Goal: Task Accomplishment & Management: Complete application form

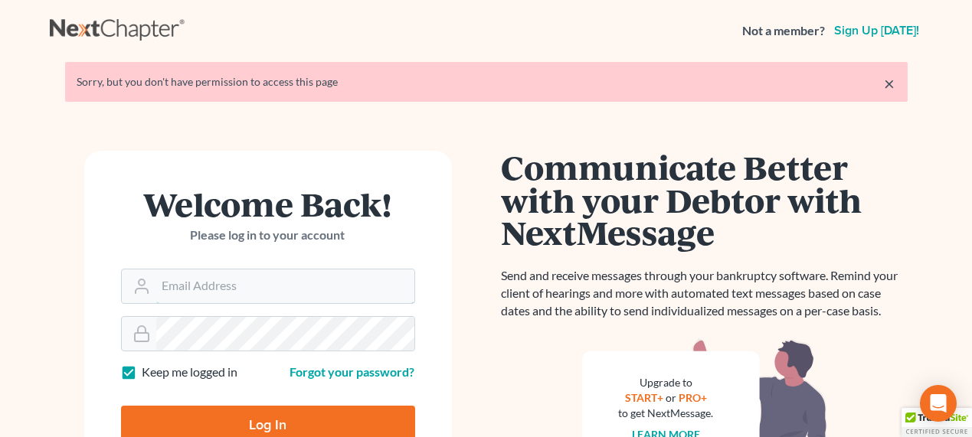
type input "[EMAIL_ADDRESS][DOMAIN_NAME]"
click at [221, 426] on input "Log In" at bounding box center [268, 425] width 294 height 38
type input "Thinking..."
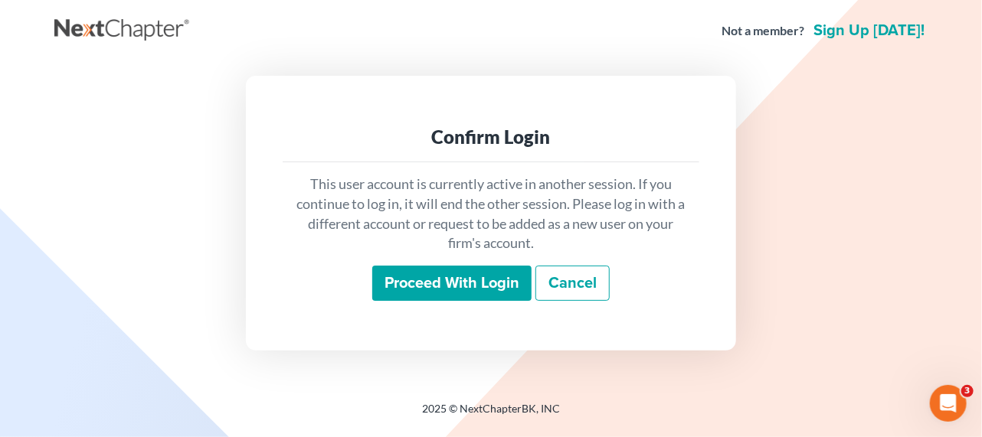
click at [515, 237] on p "This user account is currently active in another session. If you continue to lo…" at bounding box center [491, 214] width 392 height 79
click at [502, 277] on input "Proceed with login" at bounding box center [451, 283] width 159 height 35
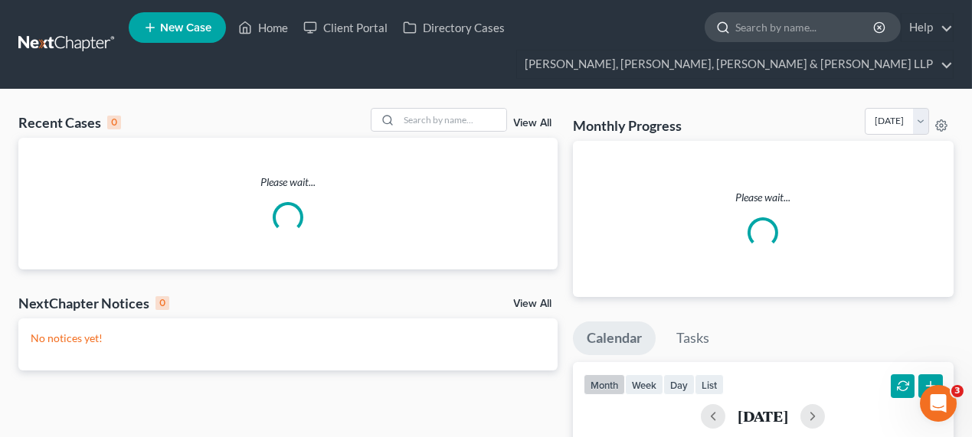
click at [756, 38] on input "search" at bounding box center [805, 27] width 140 height 28
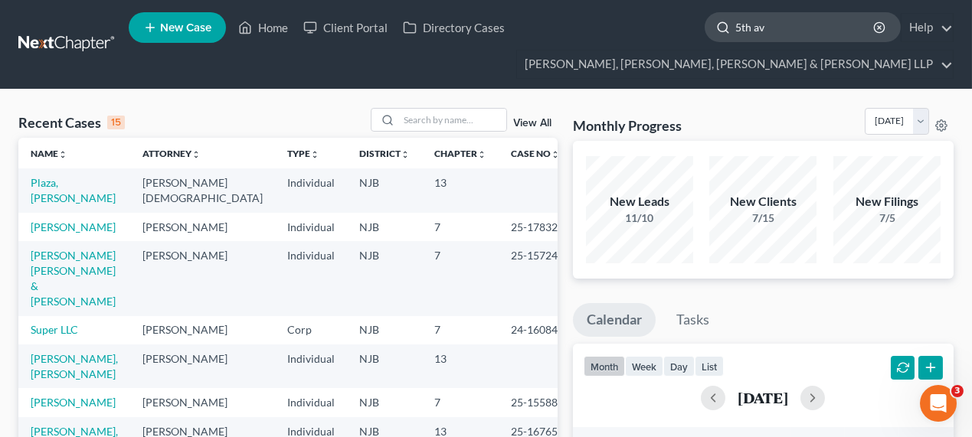
type input "5th ave"
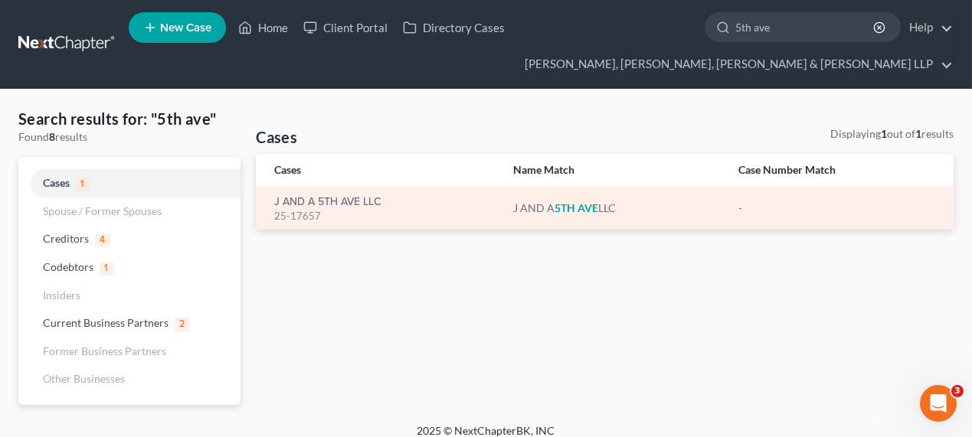
click at [353, 210] on div "25-17657" at bounding box center [381, 216] width 214 height 15
click at [348, 207] on link "J AND A 5TH AVE LLC" at bounding box center [327, 202] width 107 height 11
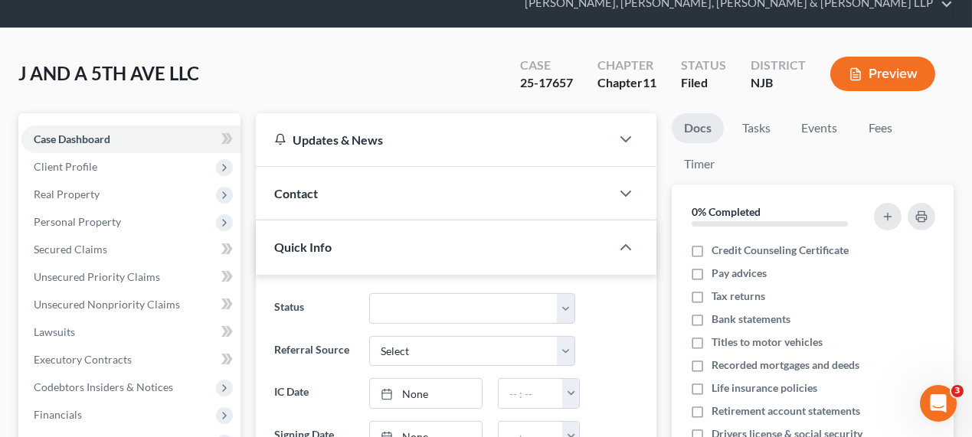
scroll to position [139, 0]
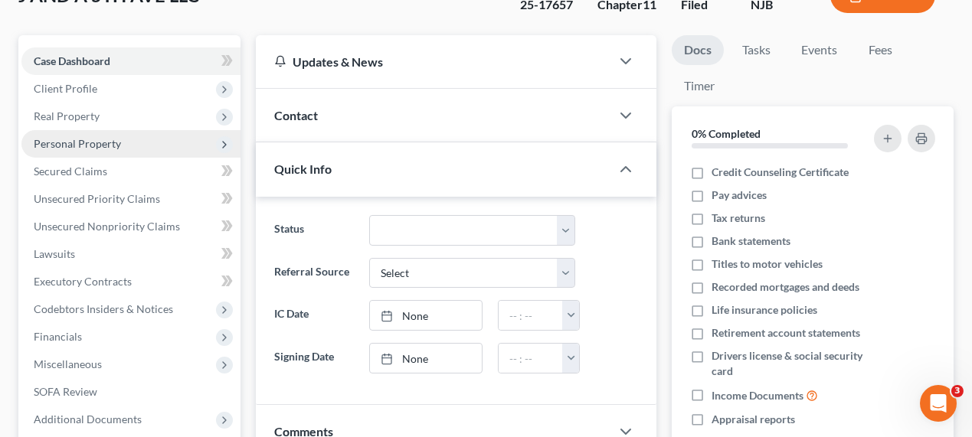
click at [103, 142] on span "Personal Property" at bounding box center [77, 143] width 87 height 13
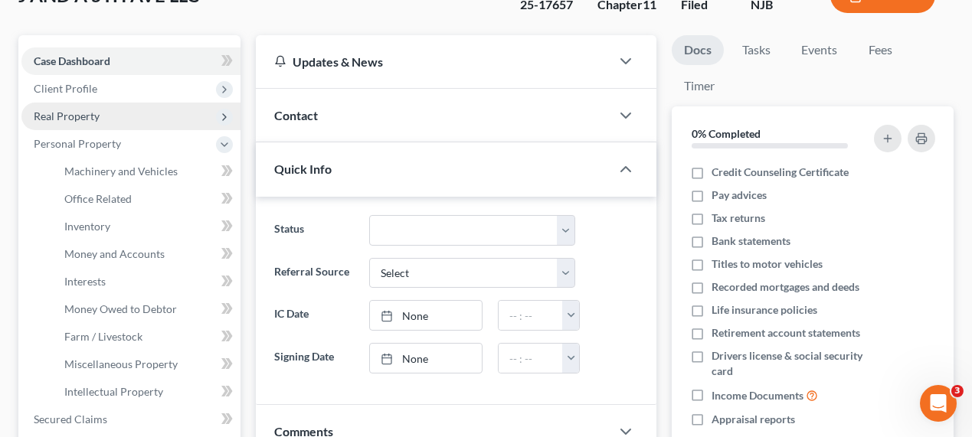
click at [109, 116] on span "Real Property" at bounding box center [130, 117] width 219 height 28
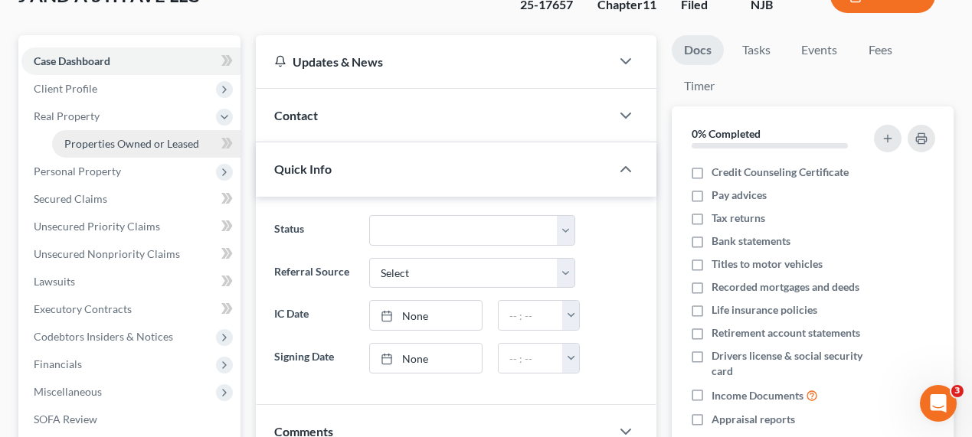
click at [109, 139] on span "Properties Owned or Leased" at bounding box center [131, 143] width 135 height 13
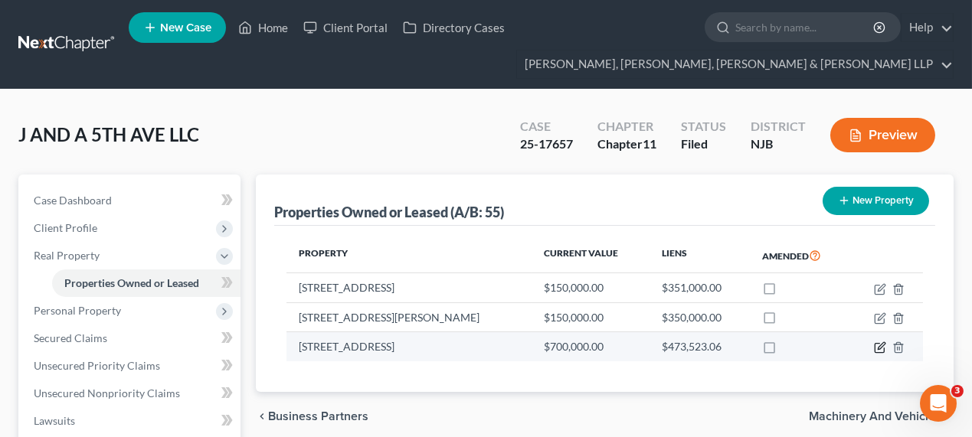
click at [874, 345] on icon "button" at bounding box center [878, 348] width 9 height 9
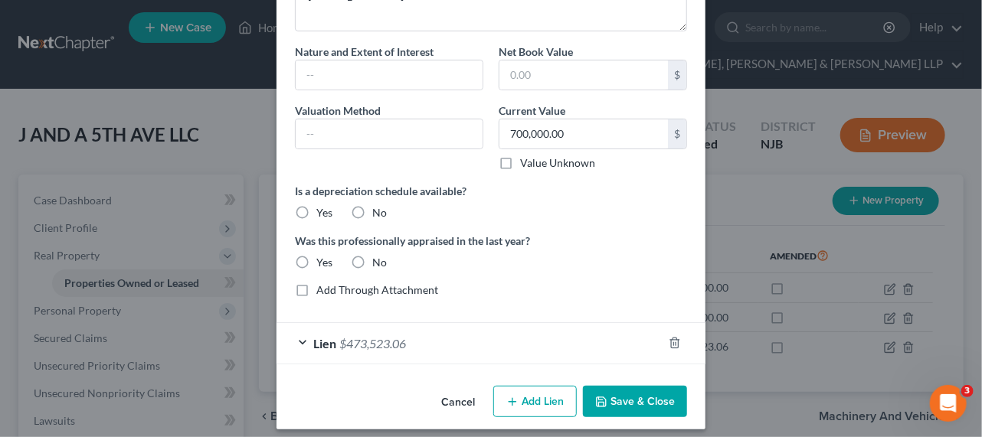
scroll to position [120, 0]
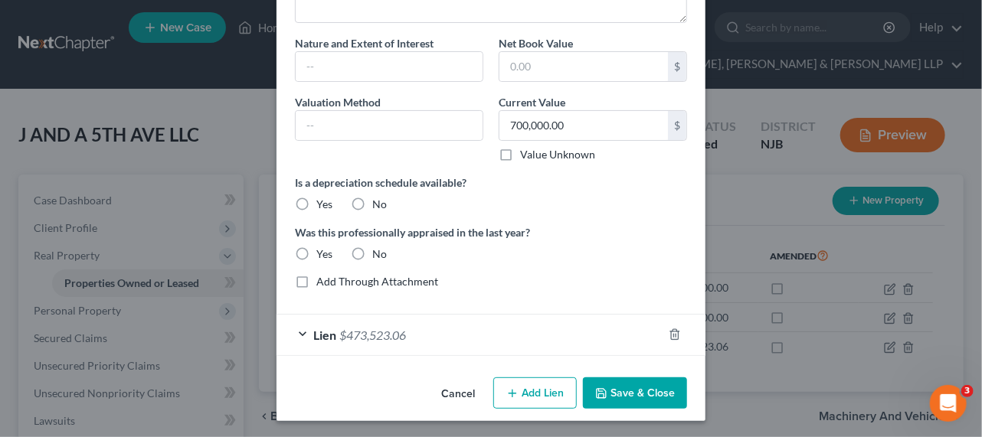
click at [491, 314] on div "Lien $473,523.06" at bounding box center [490, 335] width 429 height 42
click at [489, 323] on div "Lien $473,523.06" at bounding box center [469, 335] width 386 height 41
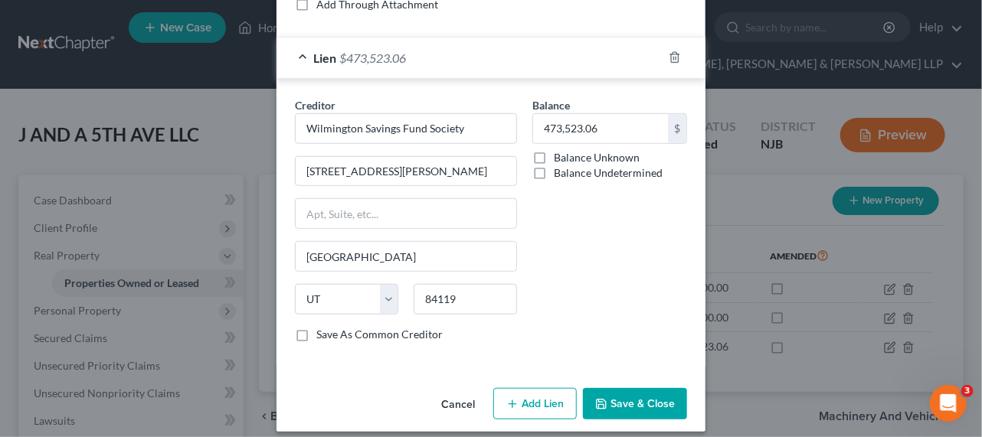
scroll to position [399, 0]
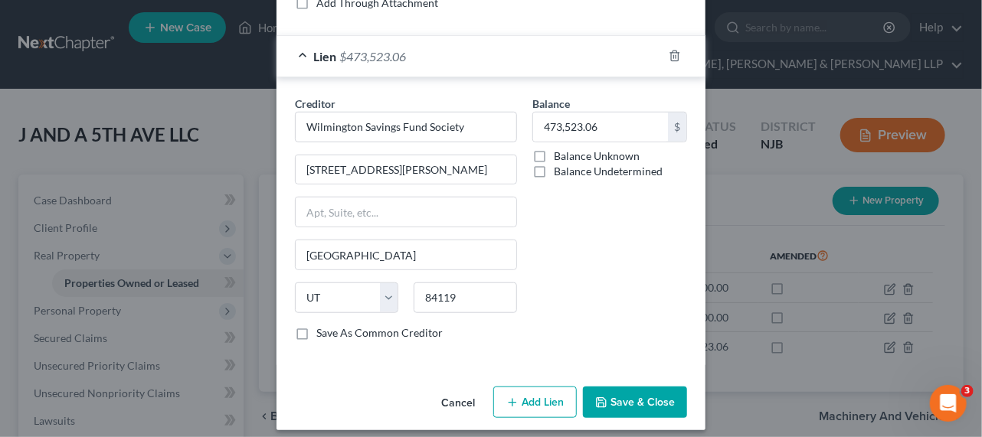
click at [462, 404] on button "Cancel" at bounding box center [458, 403] width 58 height 31
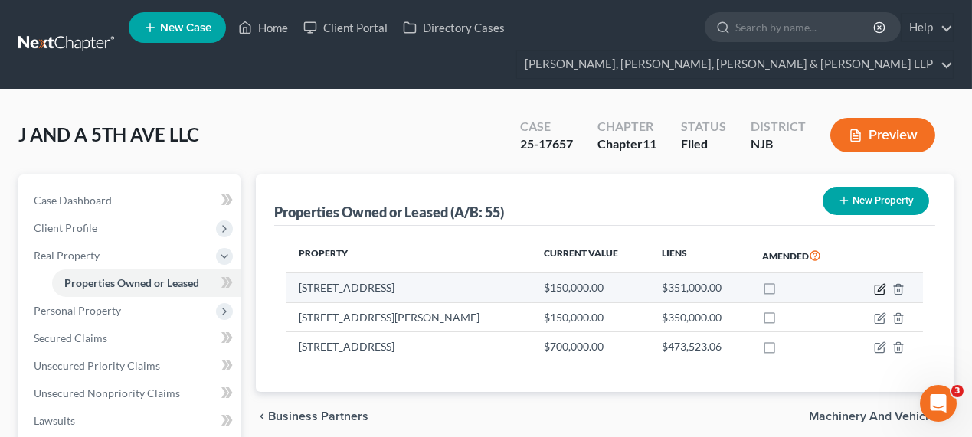
click at [882, 286] on icon "button" at bounding box center [880, 287] width 7 height 7
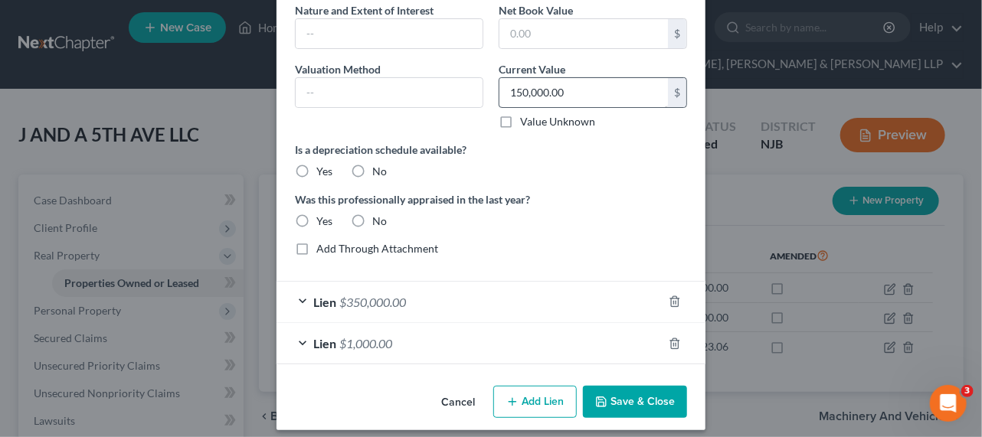
scroll to position [162, 0]
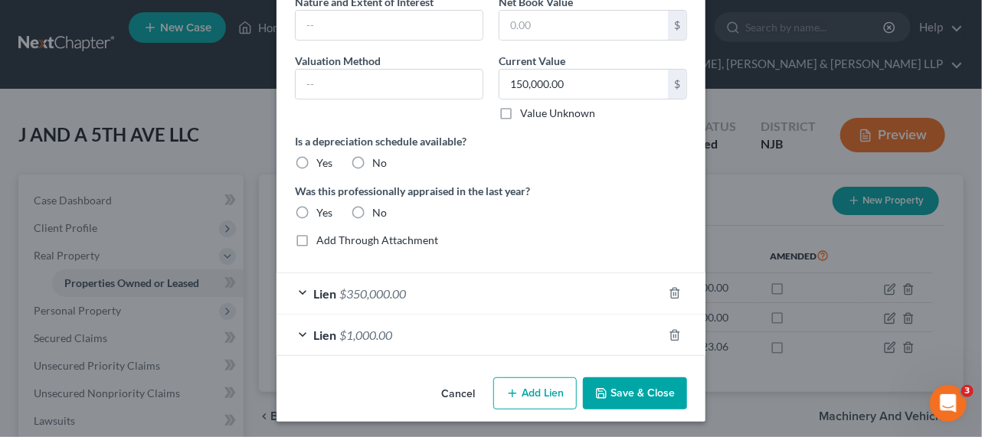
click at [465, 292] on div "Lien $350,000.00" at bounding box center [469, 293] width 386 height 41
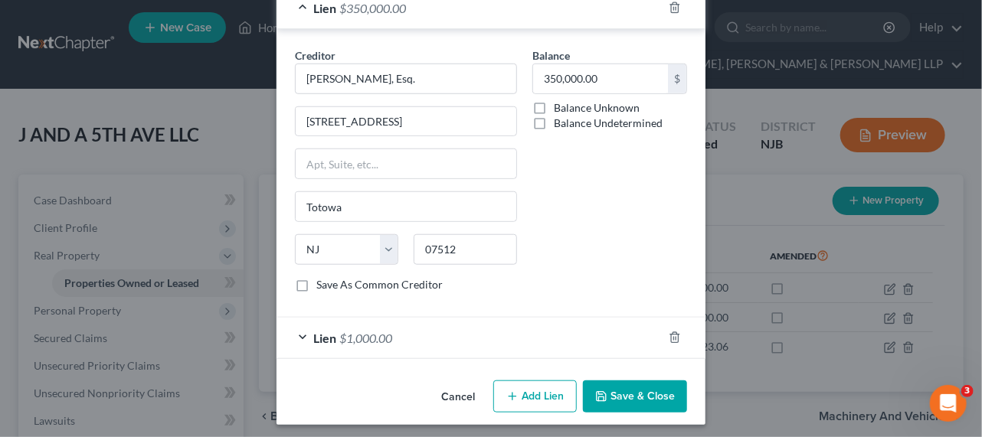
click at [449, 335] on div "Lien $1,000.00" at bounding box center [469, 338] width 386 height 41
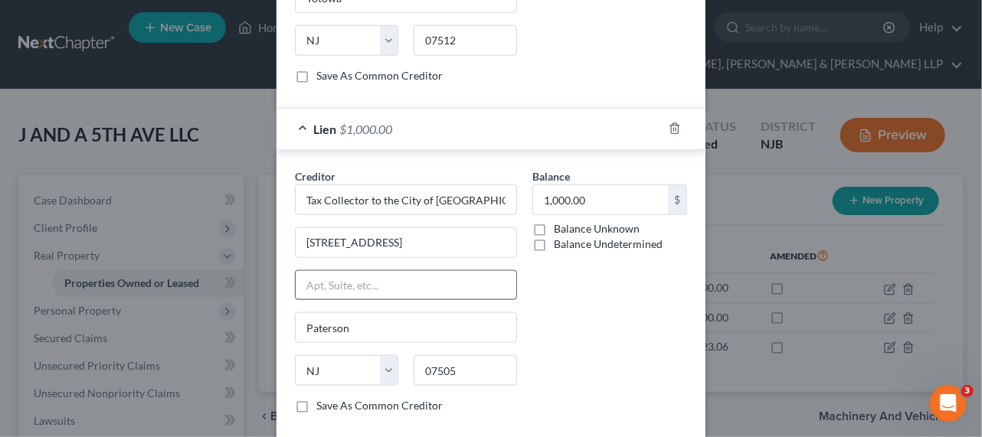
scroll to position [732, 0]
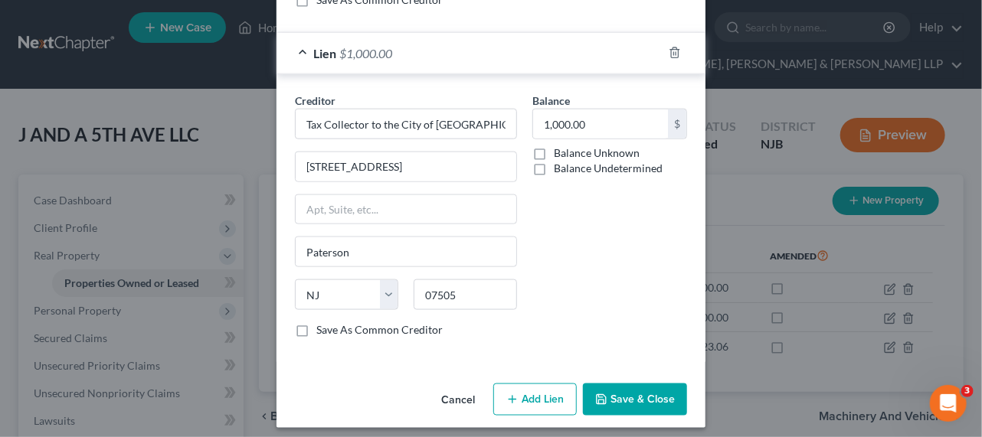
click at [454, 393] on button "Cancel" at bounding box center [458, 400] width 58 height 31
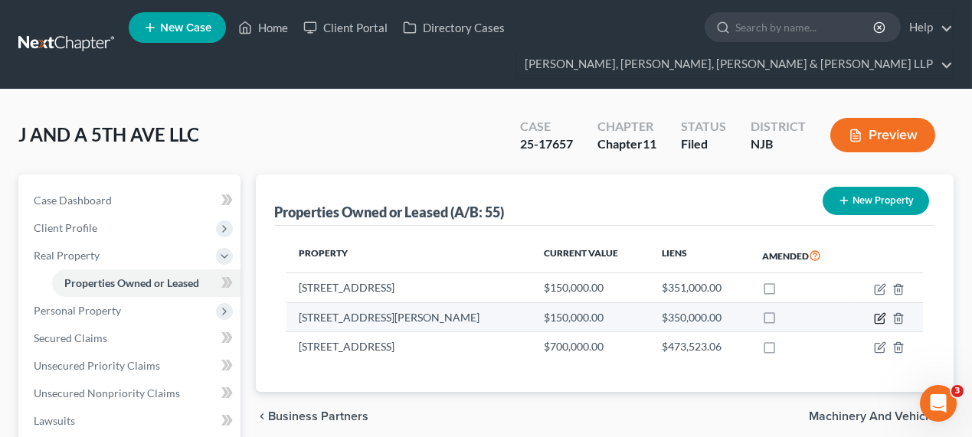
click at [881, 318] on icon "button" at bounding box center [880, 316] width 7 height 7
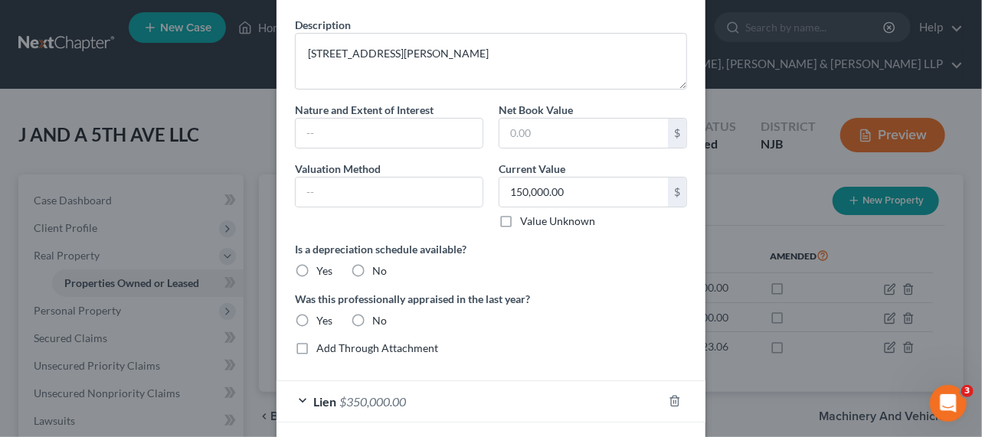
scroll to position [120, 0]
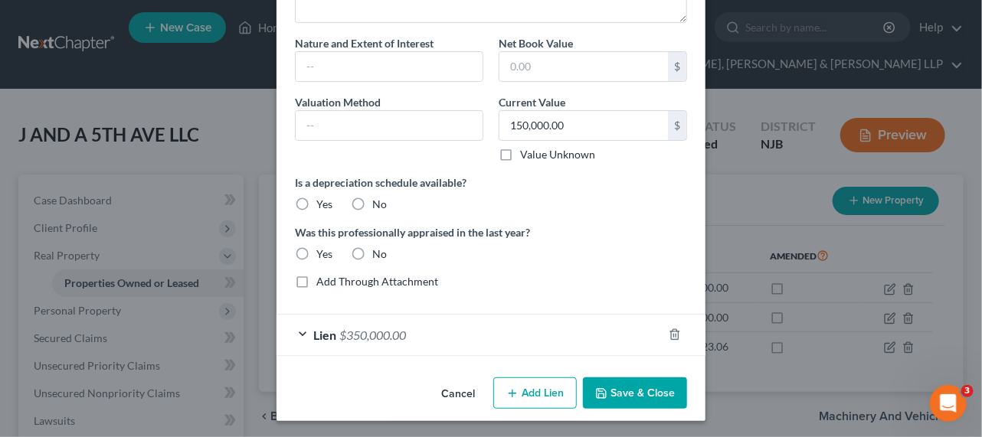
click at [374, 345] on div "Lien $350,000.00" at bounding box center [469, 335] width 386 height 41
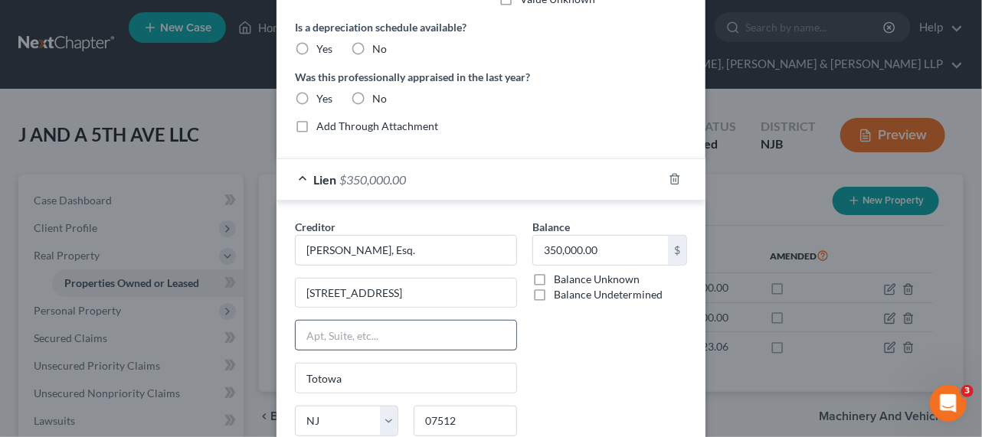
scroll to position [405, 0]
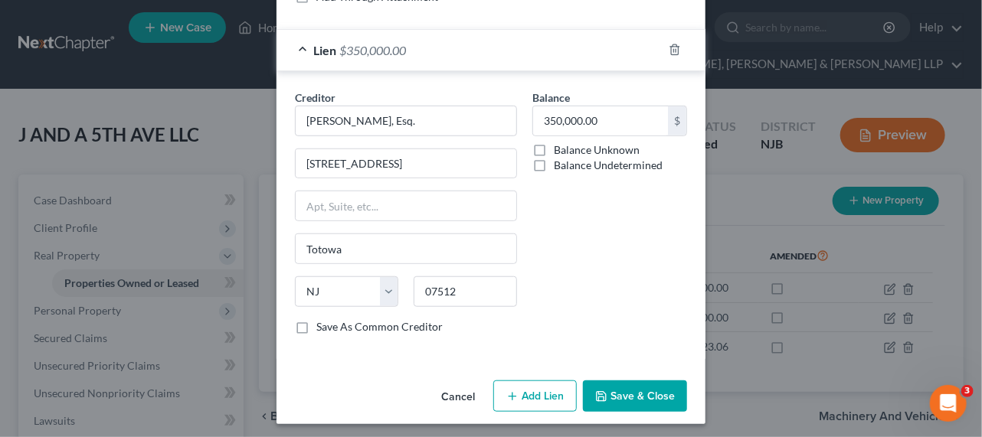
click at [450, 391] on button "Cancel" at bounding box center [458, 397] width 58 height 31
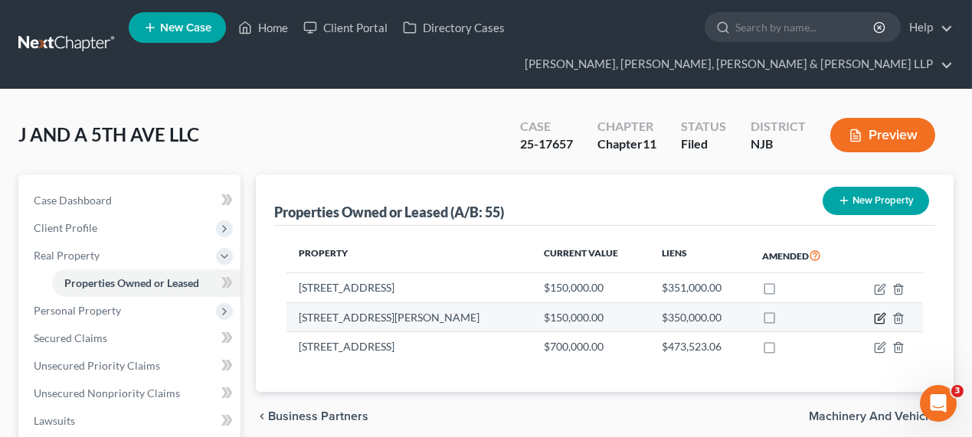
click at [881, 319] on icon "button" at bounding box center [880, 318] width 12 height 12
select select "33"
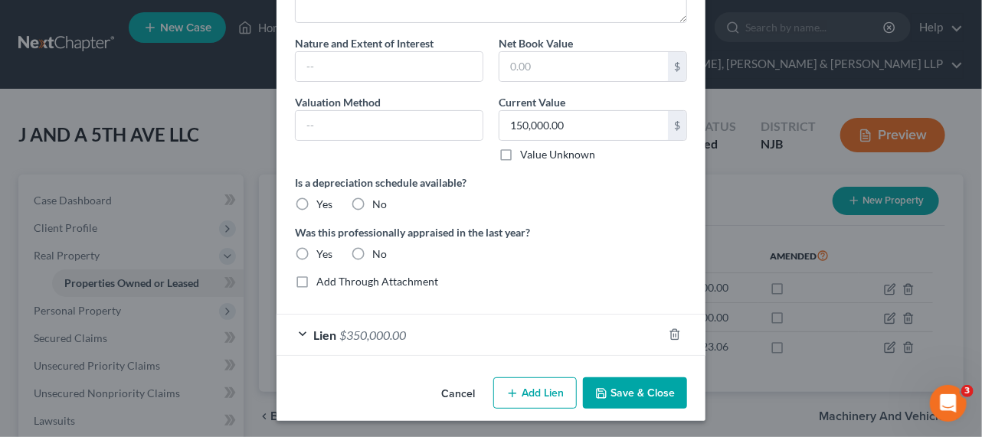
click at [419, 328] on div "Lien $350,000.00" at bounding box center [469, 335] width 386 height 41
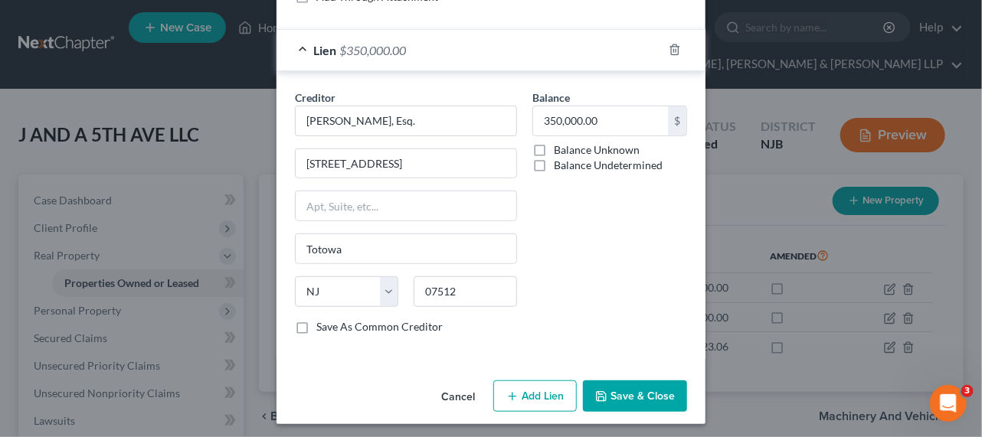
click at [460, 398] on button "Cancel" at bounding box center [458, 397] width 58 height 31
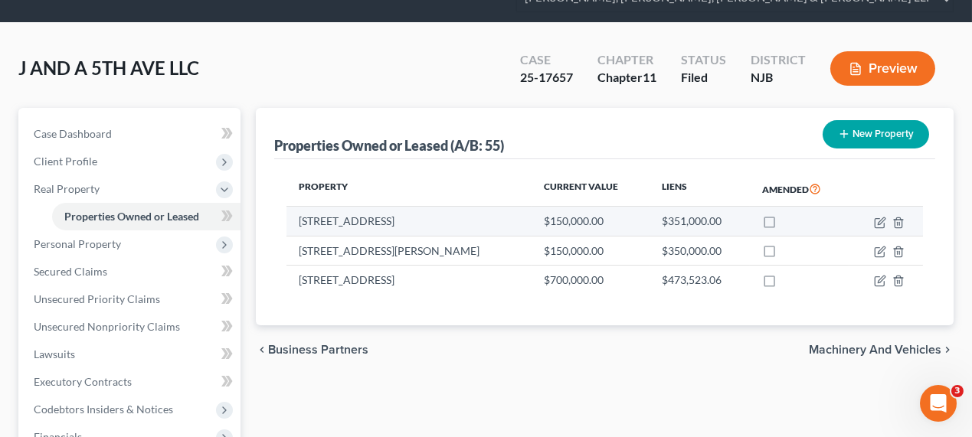
scroll to position [208, 0]
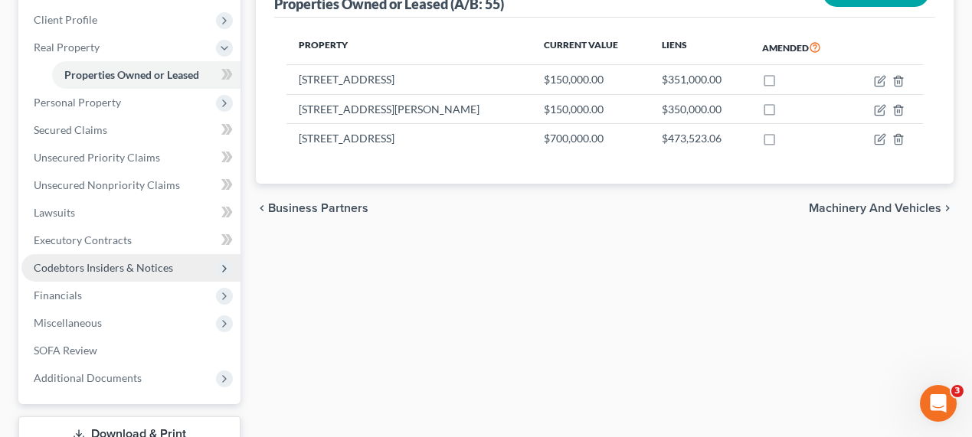
click at [83, 261] on span "Codebtors Insiders & Notices" at bounding box center [103, 267] width 139 height 13
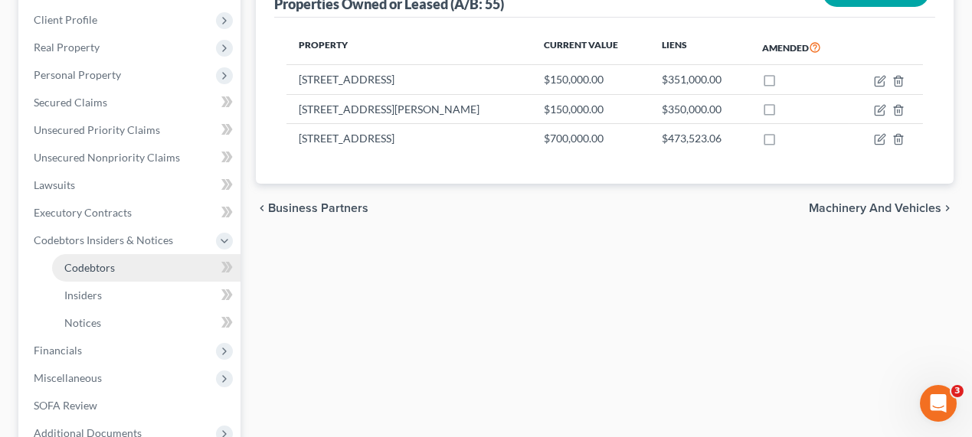
click at [125, 270] on link "Codebtors" at bounding box center [146, 268] width 188 height 28
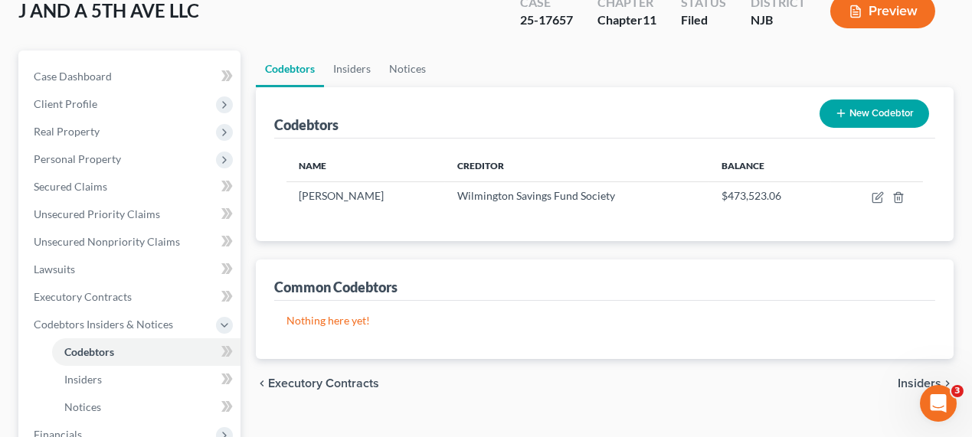
scroll to position [139, 0]
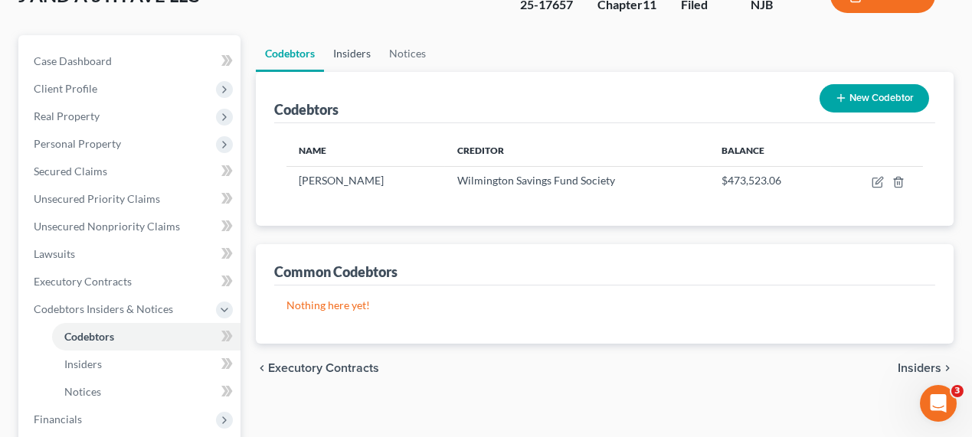
click at [355, 59] on link "Insiders" at bounding box center [352, 53] width 56 height 37
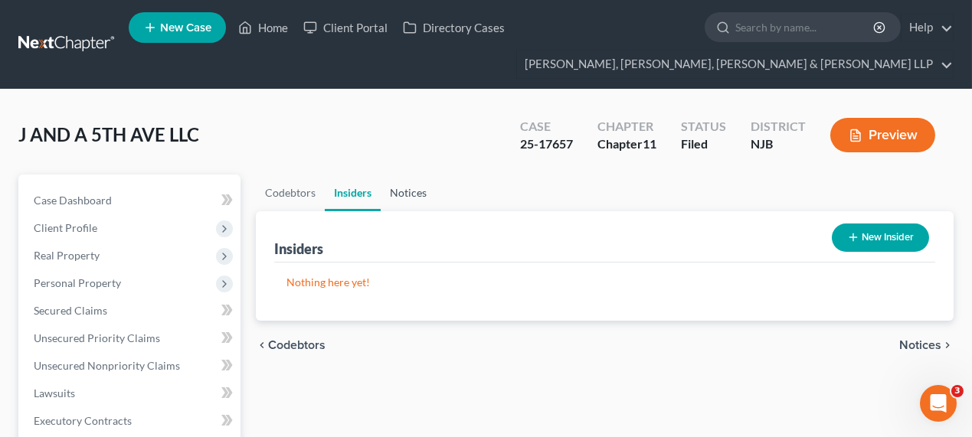
click at [402, 194] on link "Notices" at bounding box center [408, 193] width 55 height 37
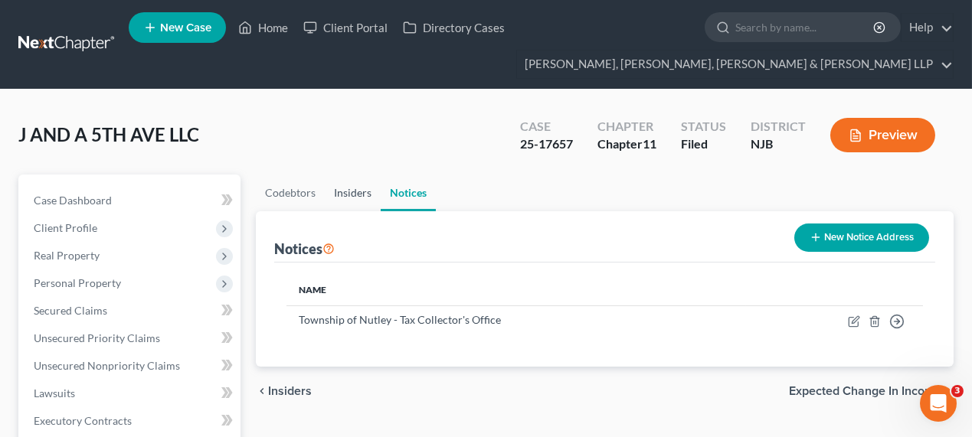
click at [345, 197] on link "Insiders" at bounding box center [353, 193] width 56 height 37
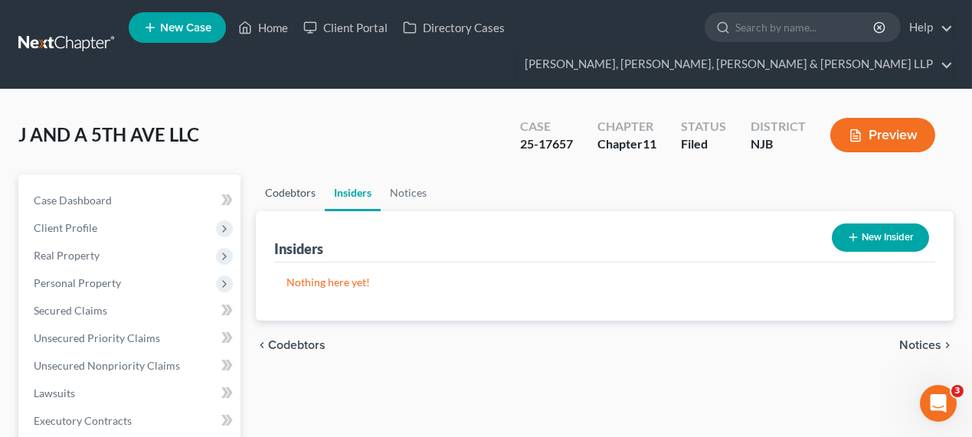
click at [283, 196] on link "Codebtors" at bounding box center [290, 193] width 69 height 37
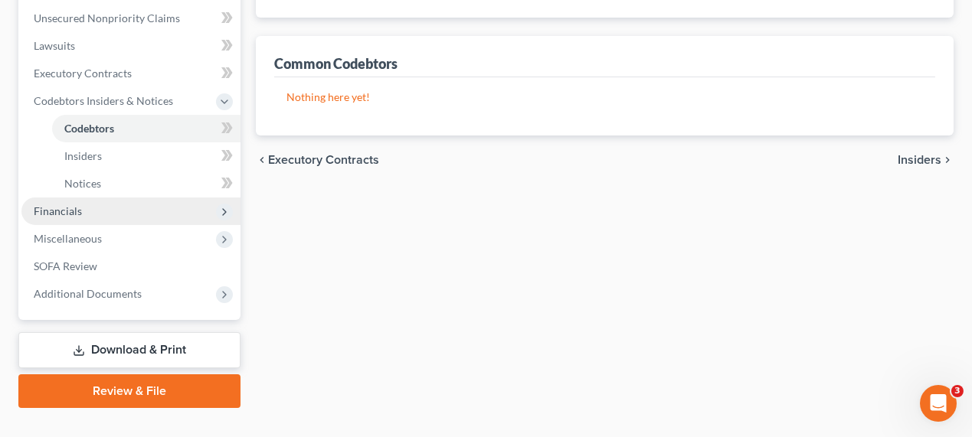
click at [100, 213] on span "Financials" at bounding box center [130, 212] width 219 height 28
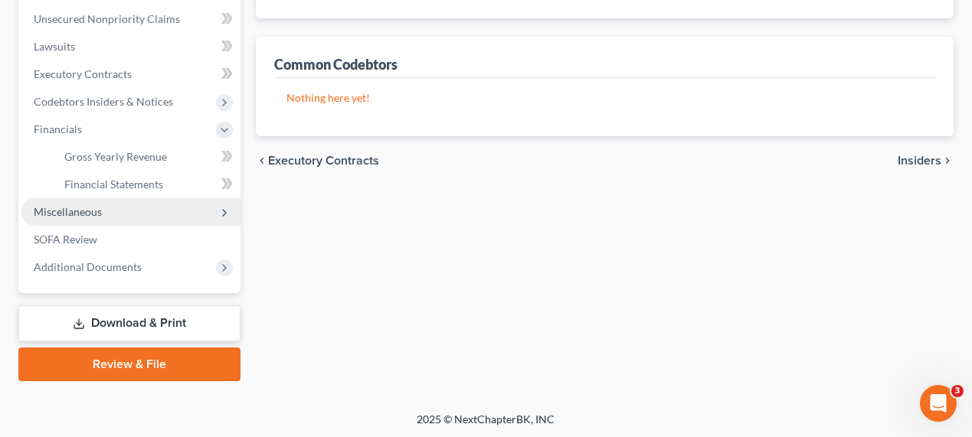
click at [97, 213] on span "Miscellaneous" at bounding box center [68, 211] width 68 height 13
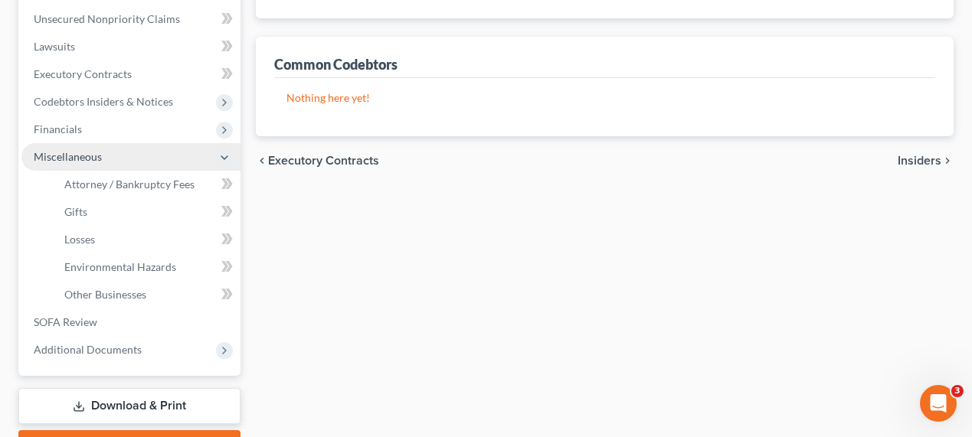
scroll to position [348, 0]
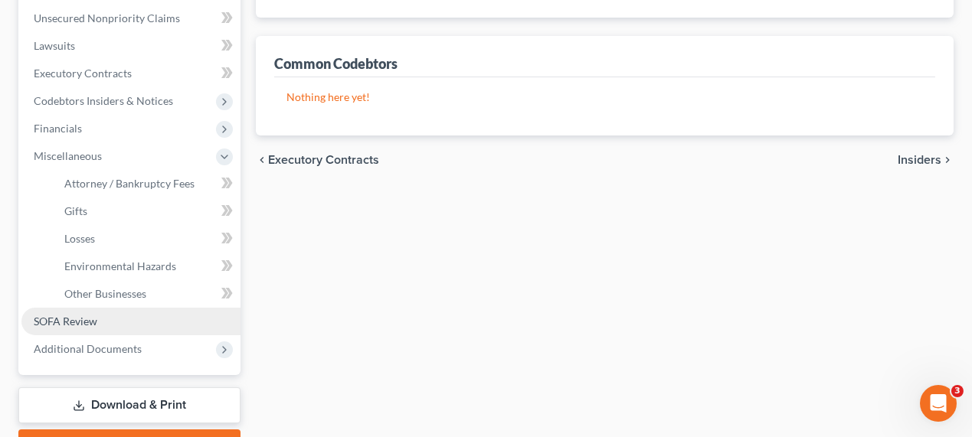
click at [95, 315] on span "SOFA Review" at bounding box center [66, 321] width 64 height 13
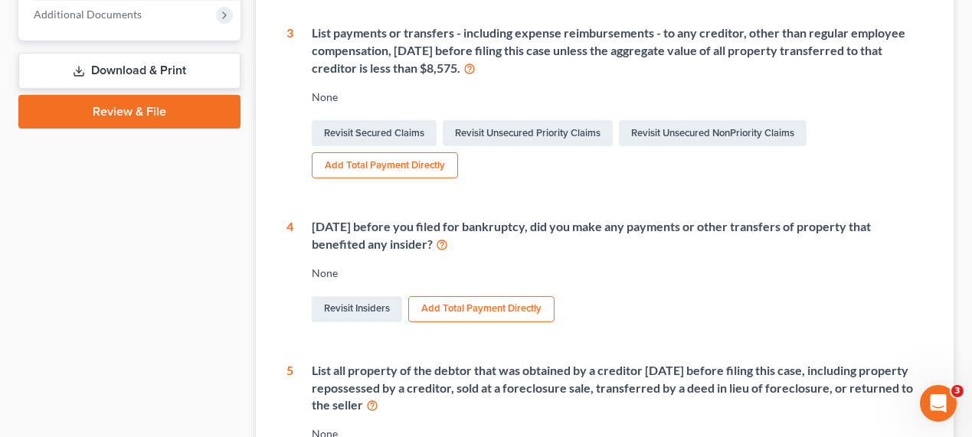
scroll to position [278, 0]
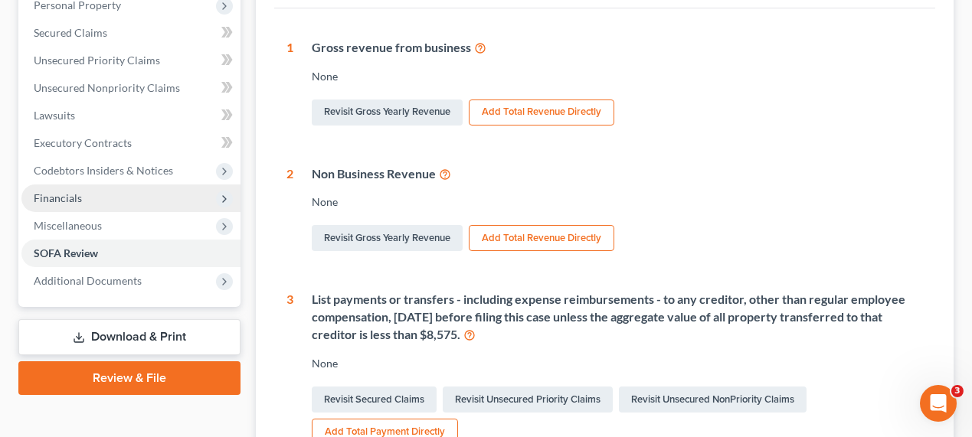
click at [135, 195] on span "Financials" at bounding box center [130, 199] width 219 height 28
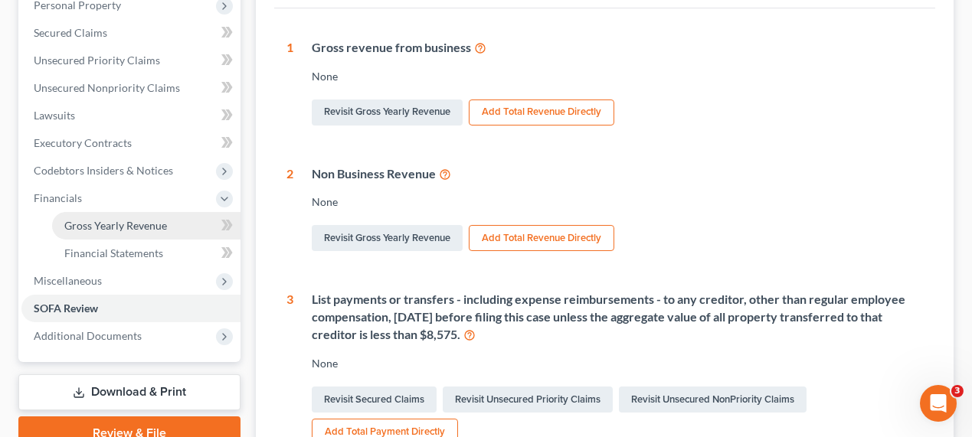
click at [143, 226] on span "Gross Yearly Revenue" at bounding box center [115, 225] width 103 height 13
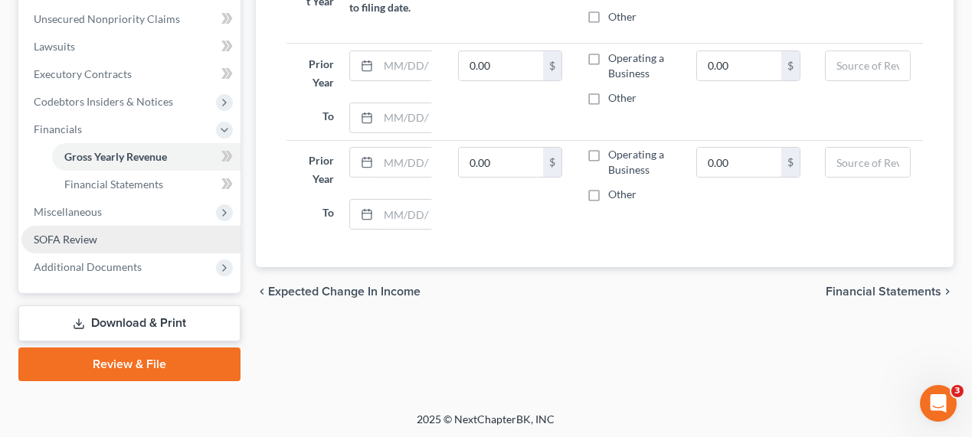
scroll to position [138, 0]
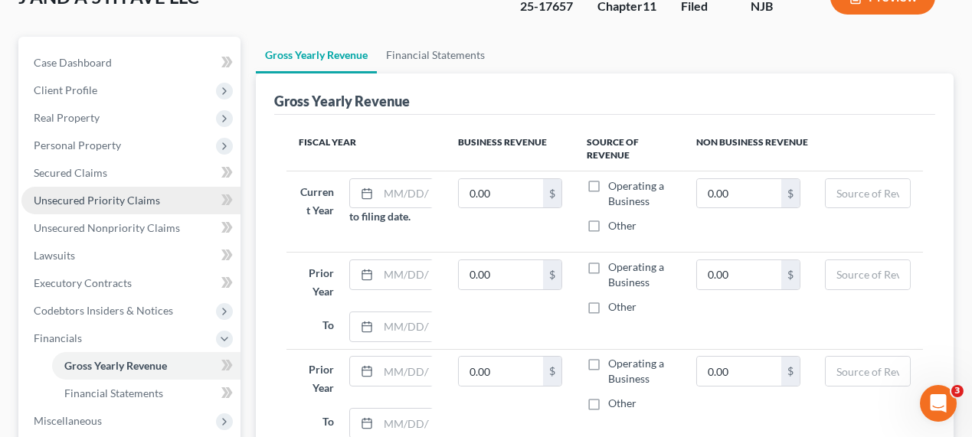
click at [89, 201] on span "Unsecured Priority Claims" at bounding box center [97, 200] width 126 height 13
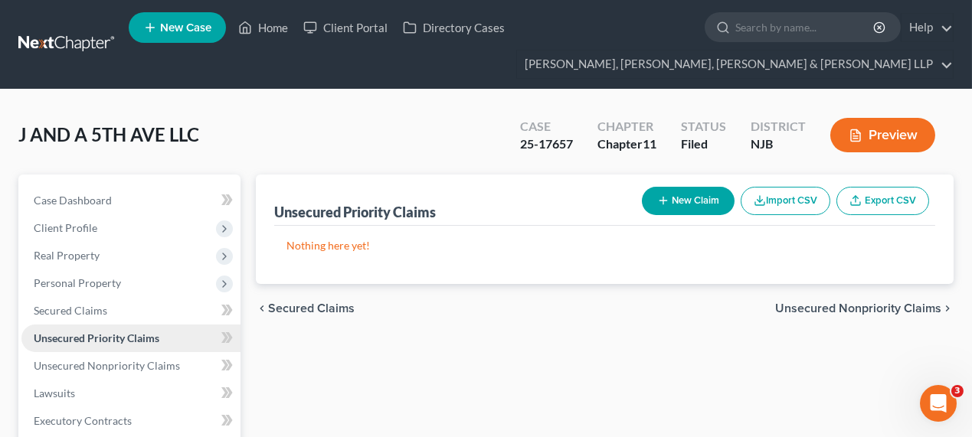
click at [136, 341] on span "Unsecured Priority Claims" at bounding box center [97, 338] width 126 height 13
click at [132, 370] on span "Unsecured Nonpriority Claims" at bounding box center [107, 365] width 146 height 13
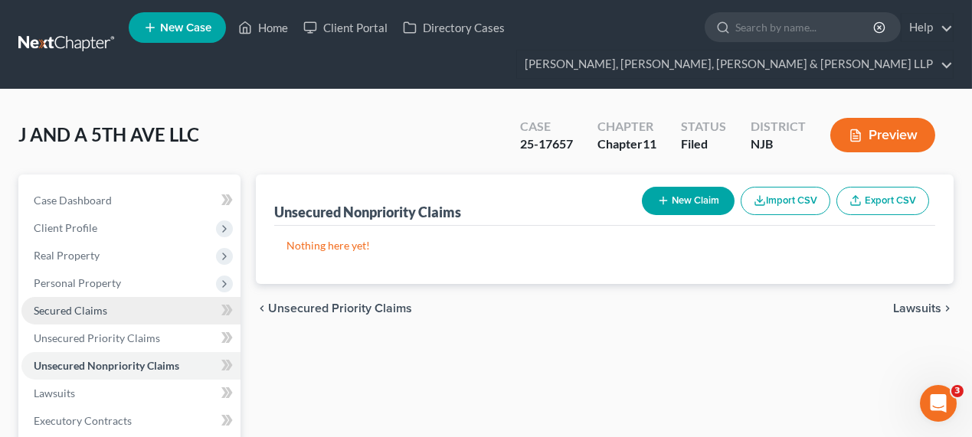
click at [107, 304] on link "Secured Claims" at bounding box center [130, 311] width 219 height 28
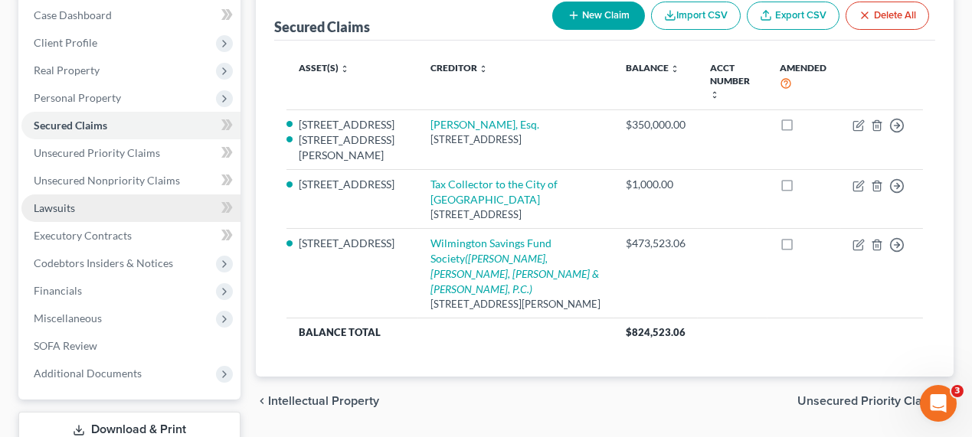
scroll to position [208, 0]
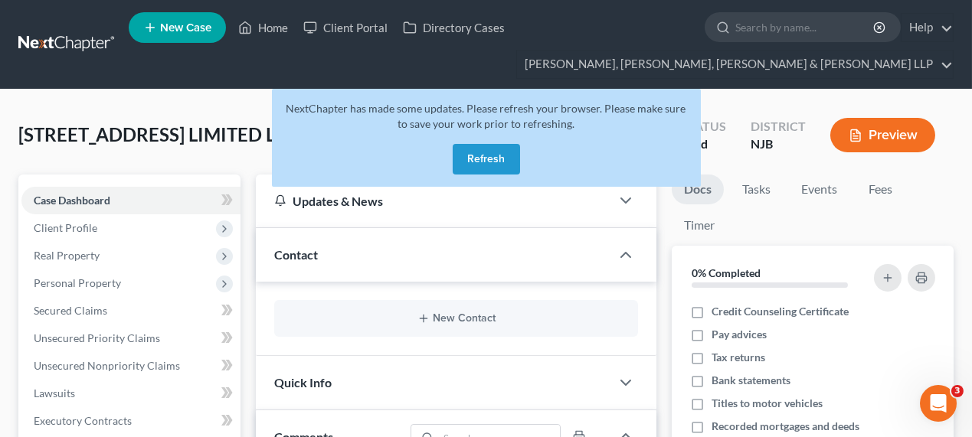
click at [474, 161] on button "Refresh" at bounding box center [486, 159] width 67 height 31
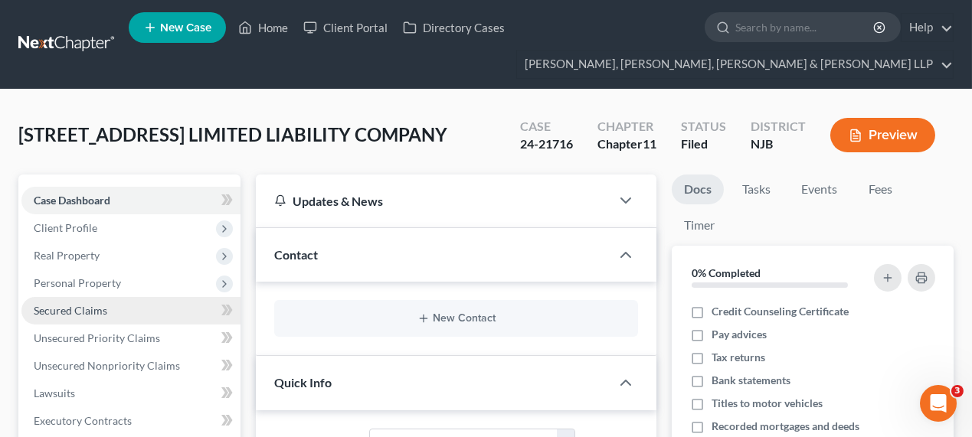
click at [101, 312] on span "Secured Claims" at bounding box center [71, 310] width 74 height 13
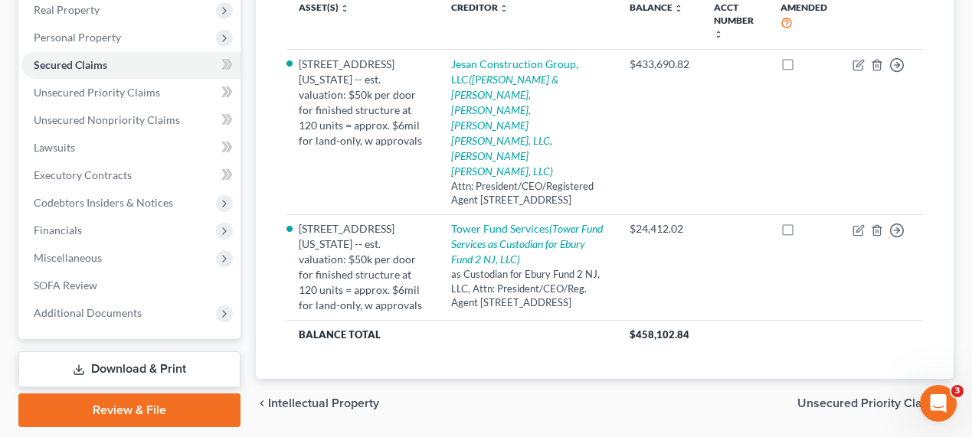
scroll to position [278, 0]
